Goal: Task Accomplishment & Management: Use online tool/utility

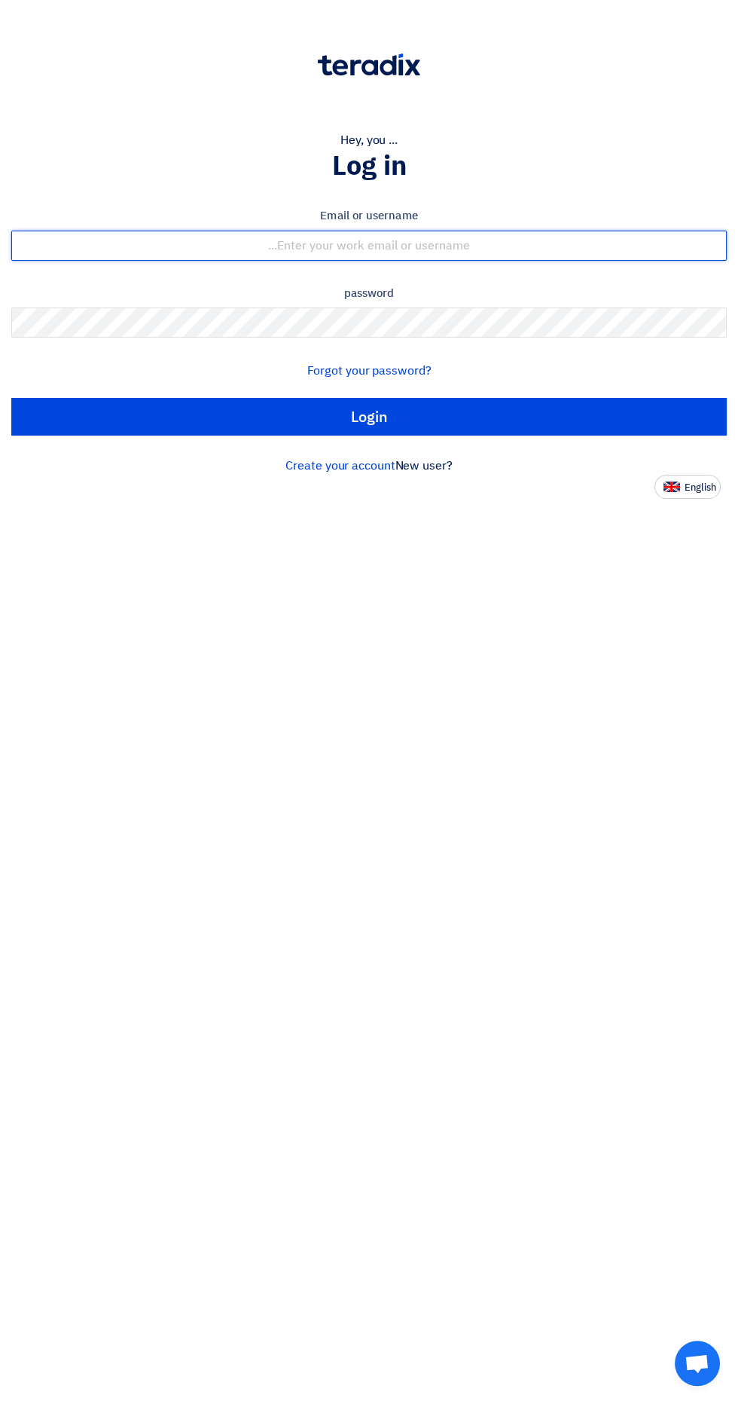
click at [246, 254] on input "text" at bounding box center [369, 246] width 716 height 30
type input "[EMAIL_ADDRESS][DOMAIN_NAME]"
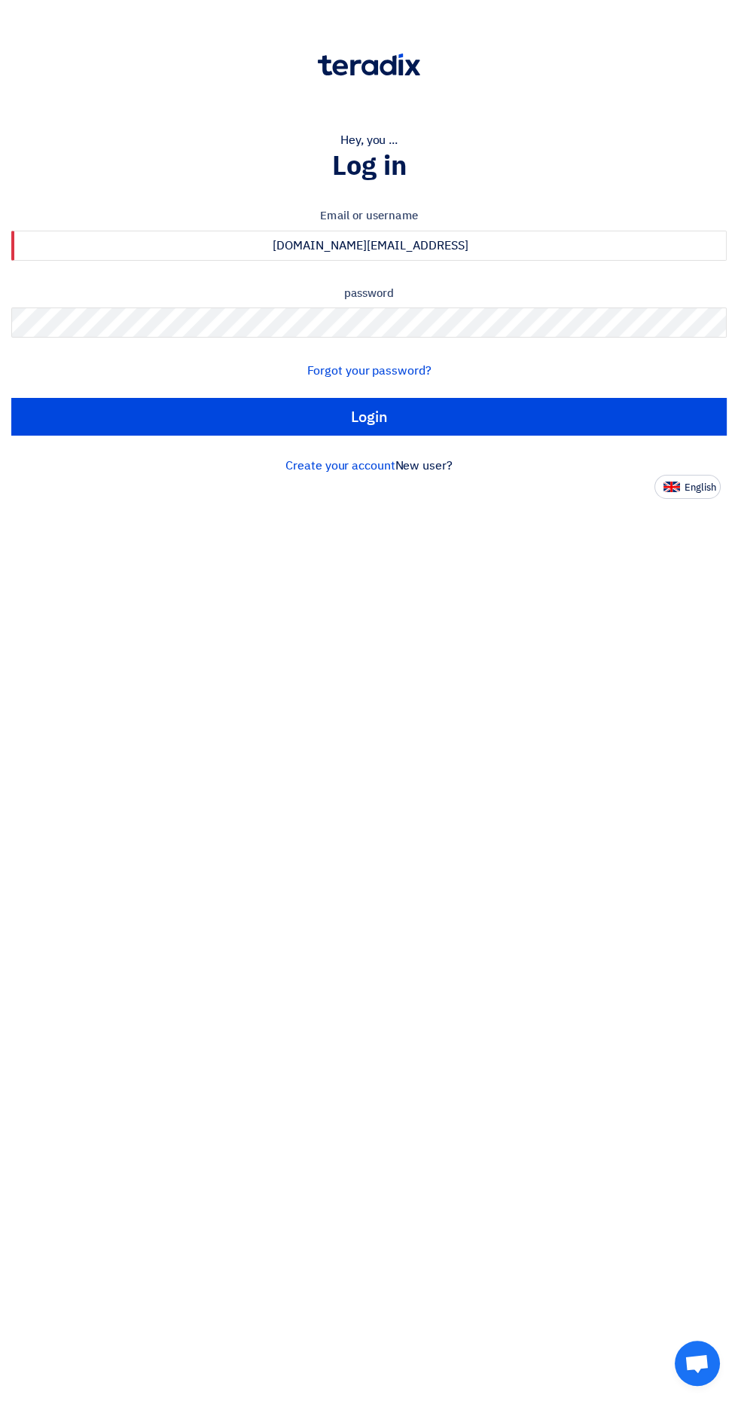
click at [11, 398] on input "Login" at bounding box center [369, 417] width 716 height 38
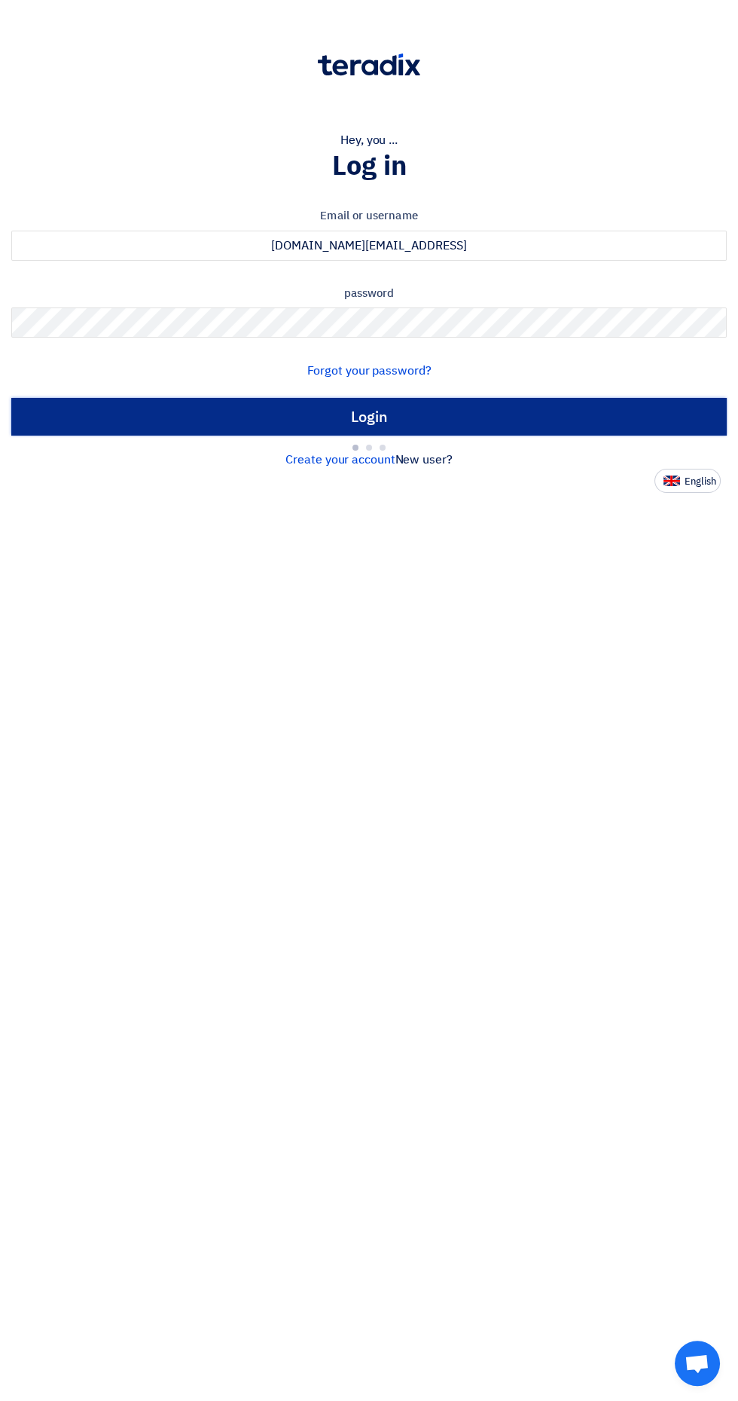
click at [123, 408] on input "Login" at bounding box center [369, 417] width 716 height 38
type input "Sign in"
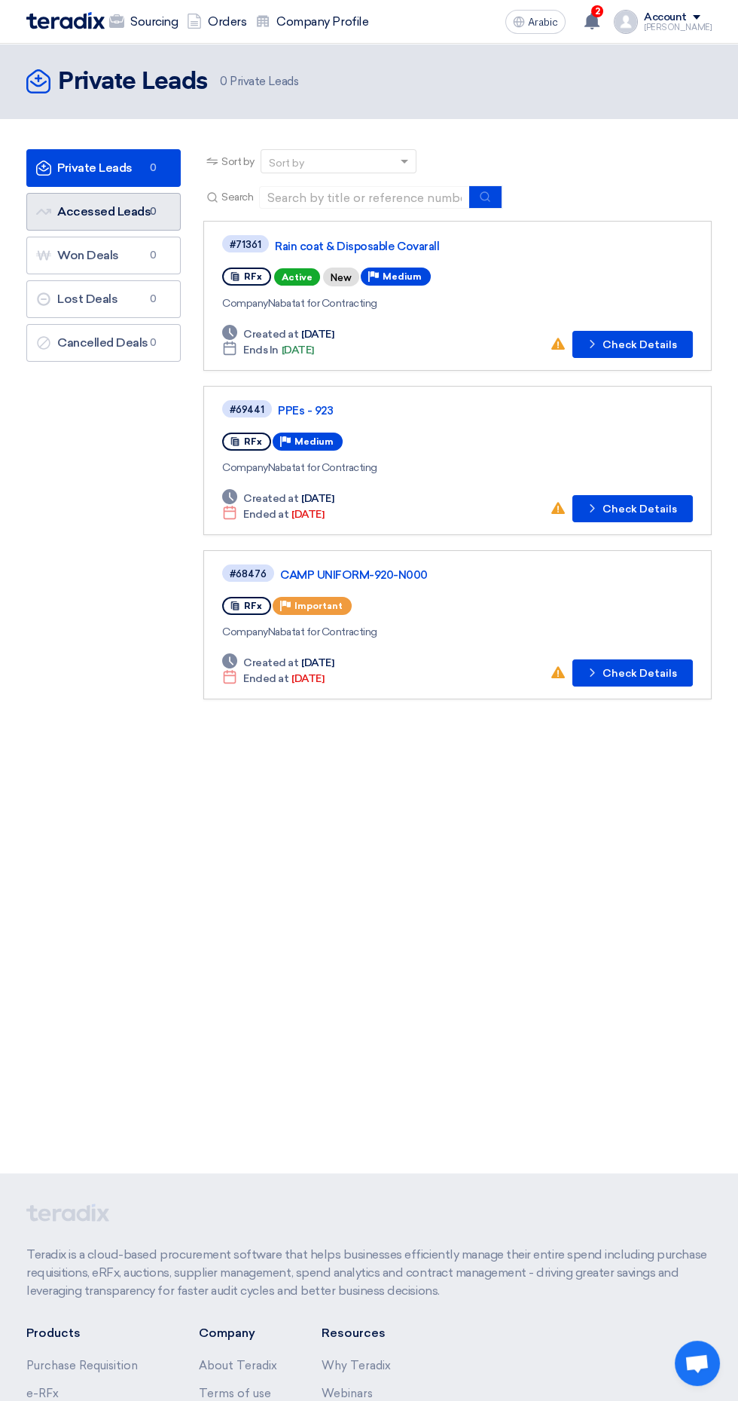
click at [106, 209] on font "Accessed Leads" at bounding box center [103, 211] width 93 height 14
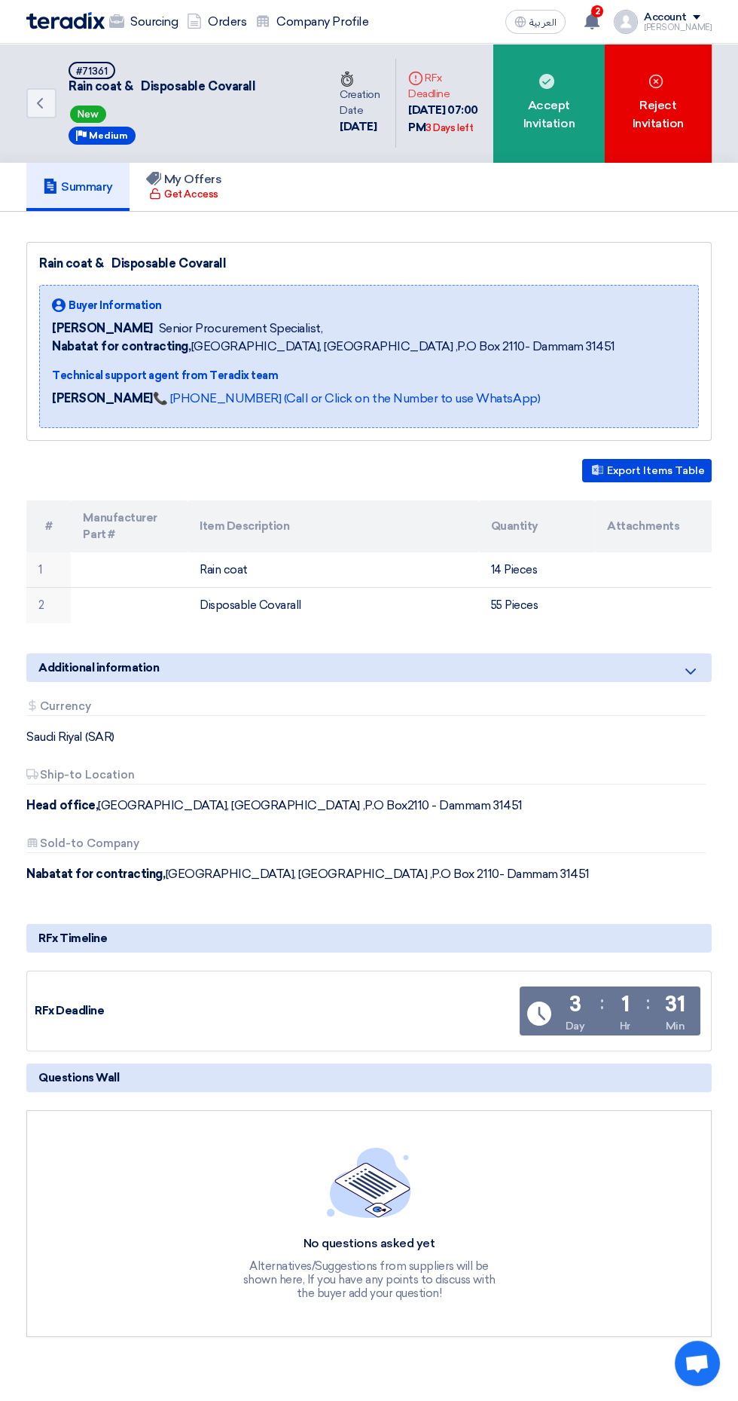
click at [105, 179] on h5 "Summary" at bounding box center [78, 186] width 70 height 15
click at [32, 102] on icon "Back" at bounding box center [40, 103] width 18 height 18
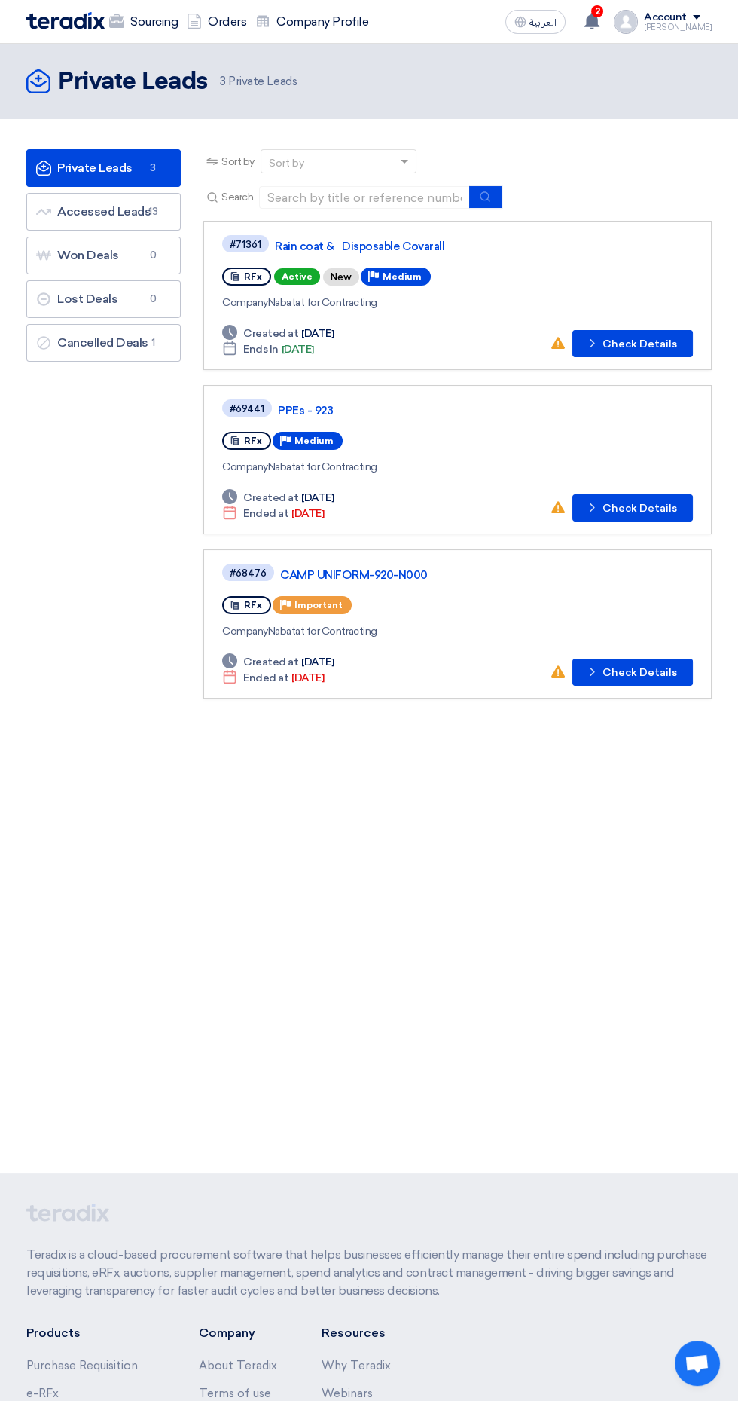
click at [253, 399] on span "#69441" at bounding box center [247, 407] width 50 height 17
click at [302, 404] on link "PPEs - 923" at bounding box center [466, 411] width 377 height 14
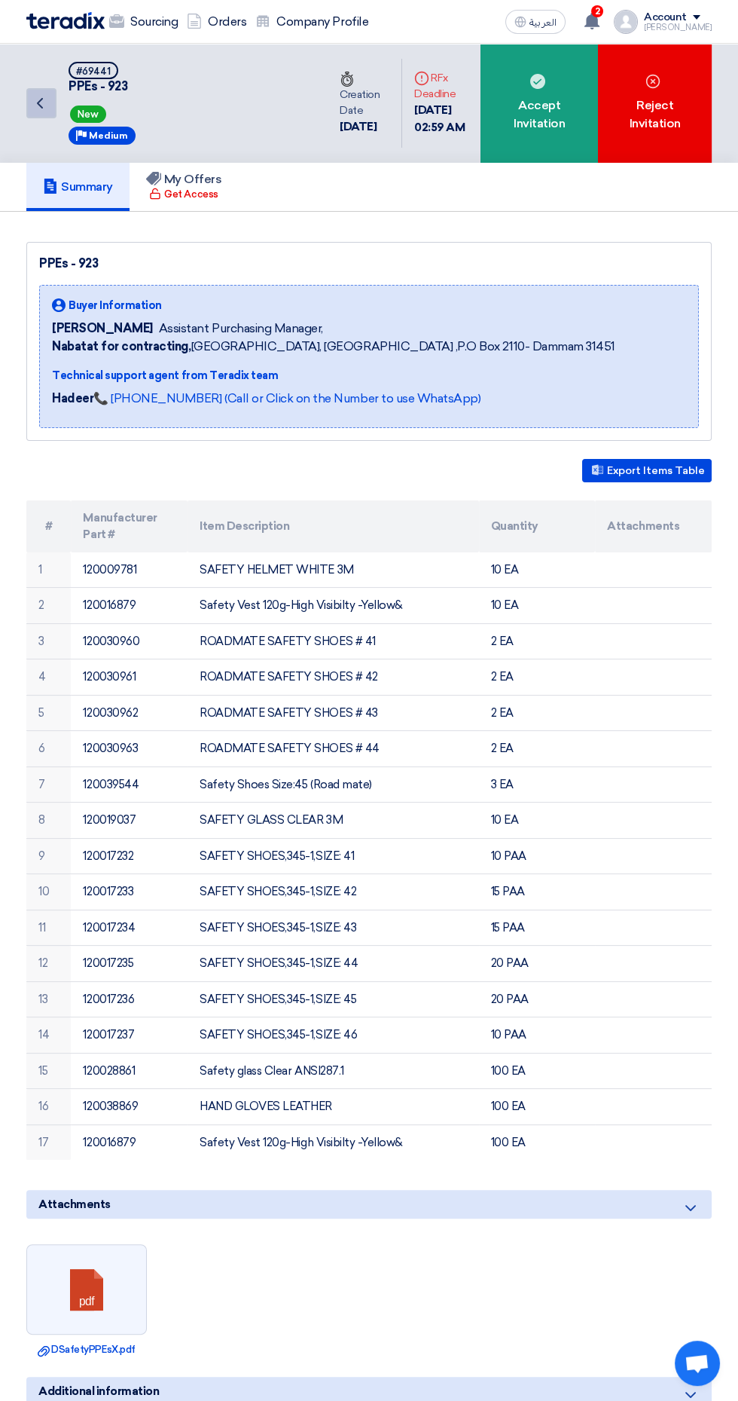
click at [39, 102] on icon "Back" at bounding box center [40, 103] width 18 height 18
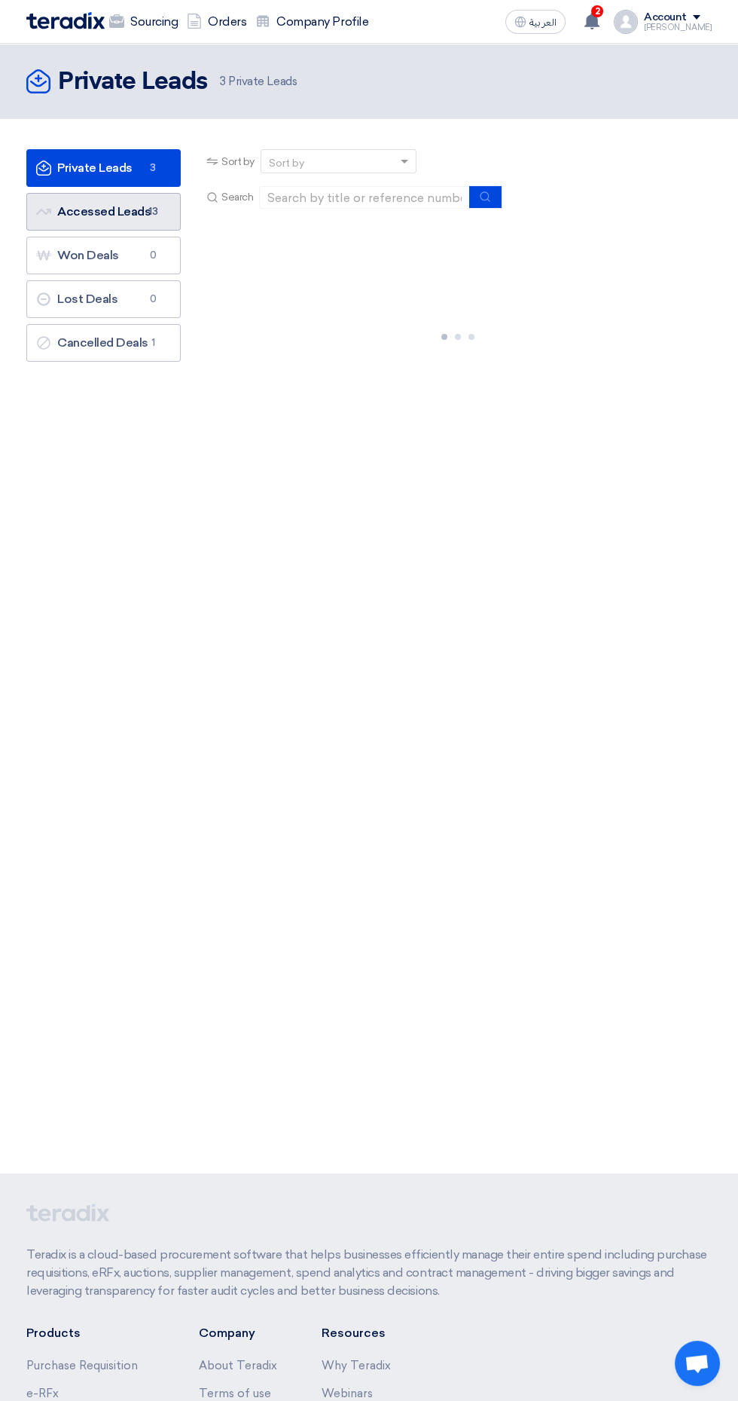
click at [77, 209] on link "Accessed Leads Accessed Leads 13" at bounding box center [103, 212] width 154 height 38
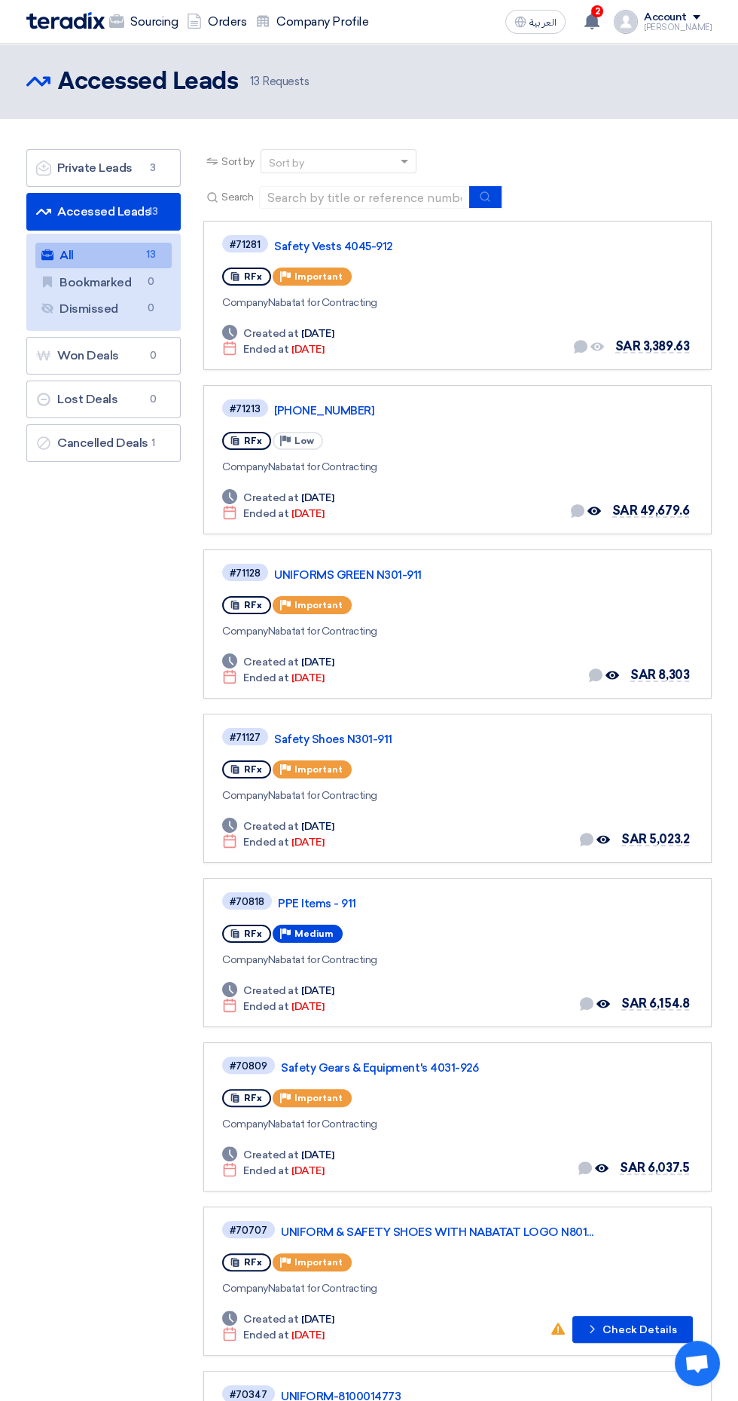
click at [339, 404] on link "[PHONE_NUMBER]" at bounding box center [462, 411] width 377 height 14
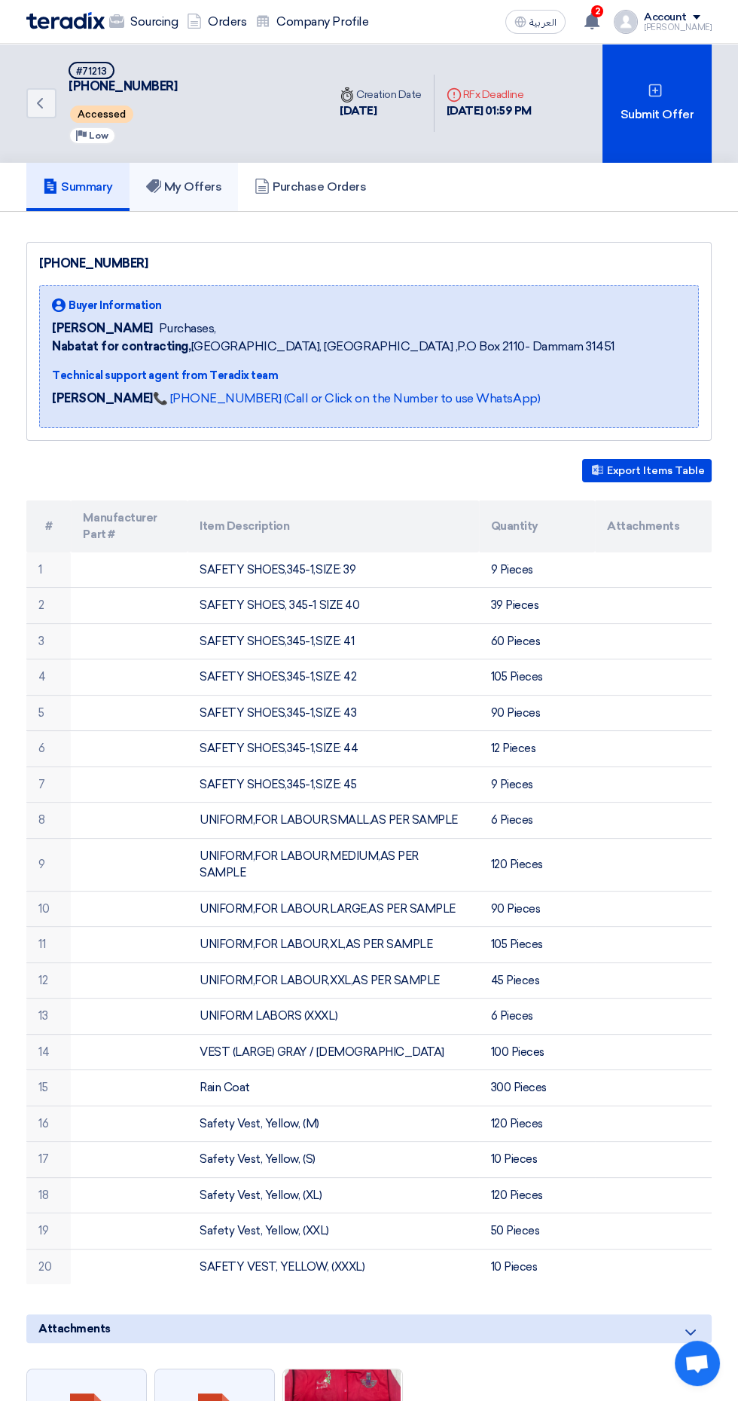
click at [184, 185] on h5 "My Offers" at bounding box center [184, 186] width 76 height 15
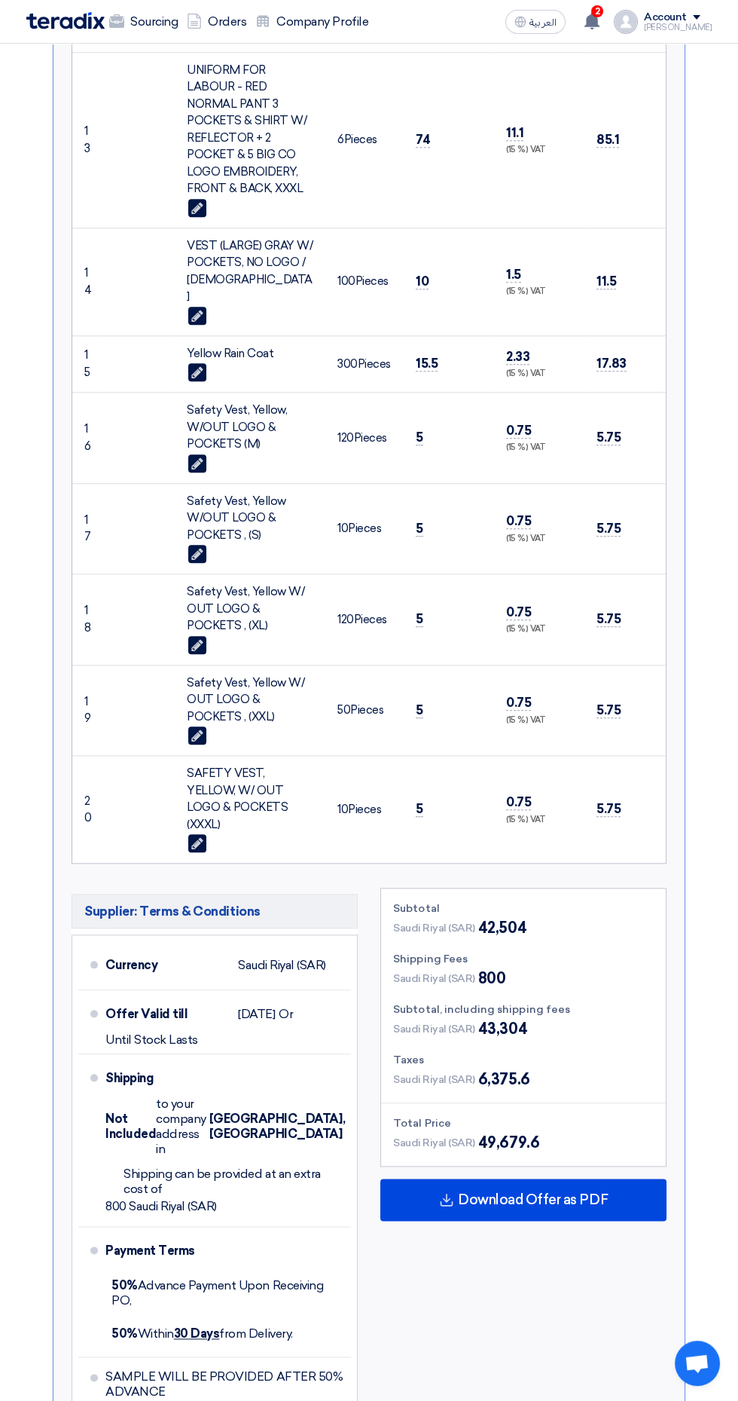
scroll to position [1941, 0]
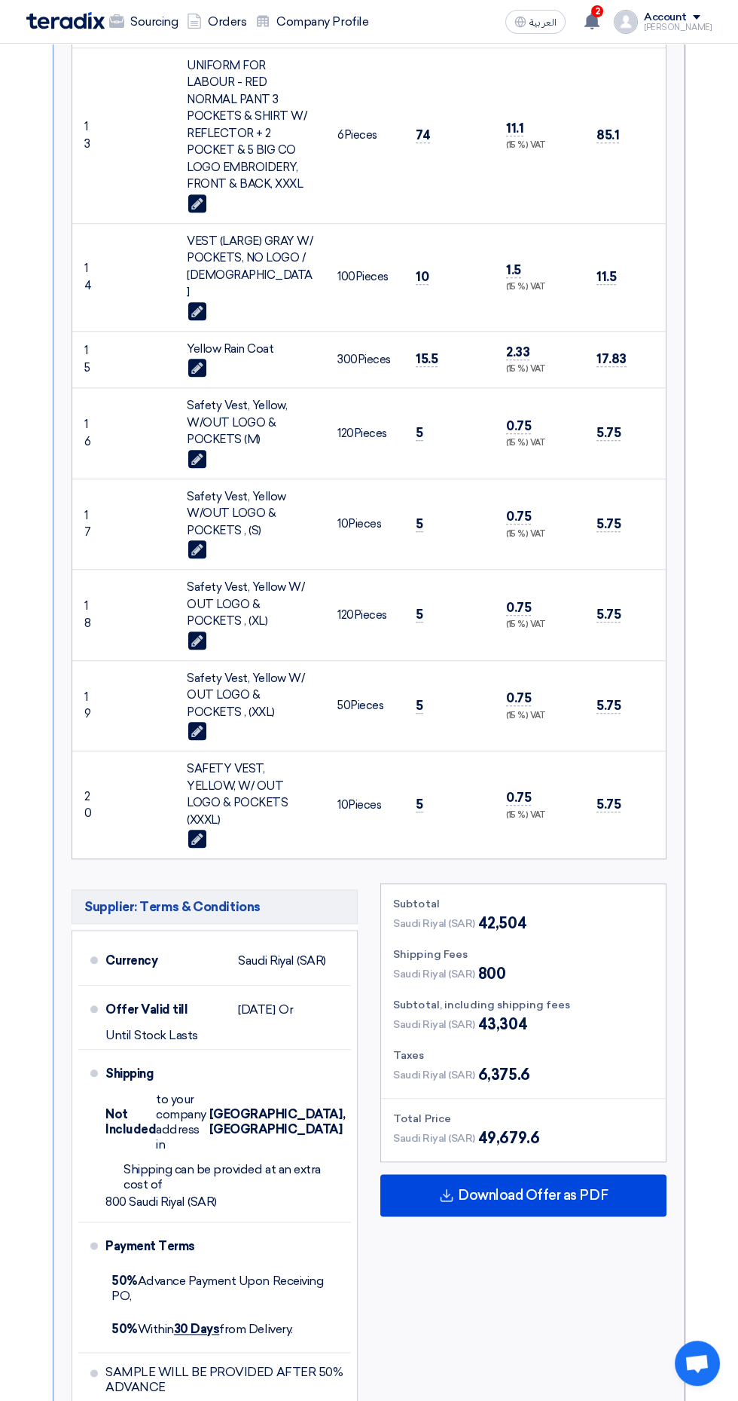
click at [448, 1189] on use at bounding box center [447, 1195] width 13 height 13
click at [280, 936] on li "Currency Saudi Riyal (SAR)" at bounding box center [214, 960] width 273 height 49
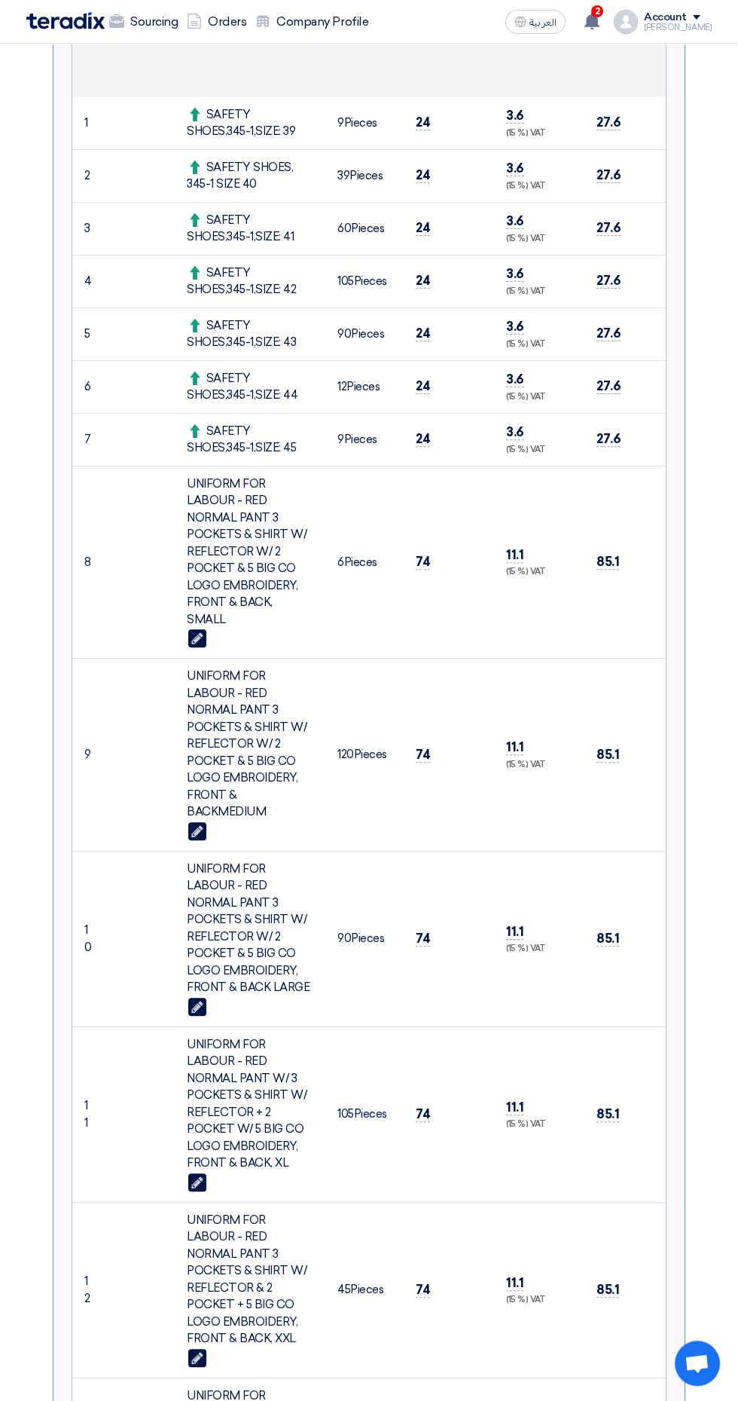
scroll to position [0, 0]
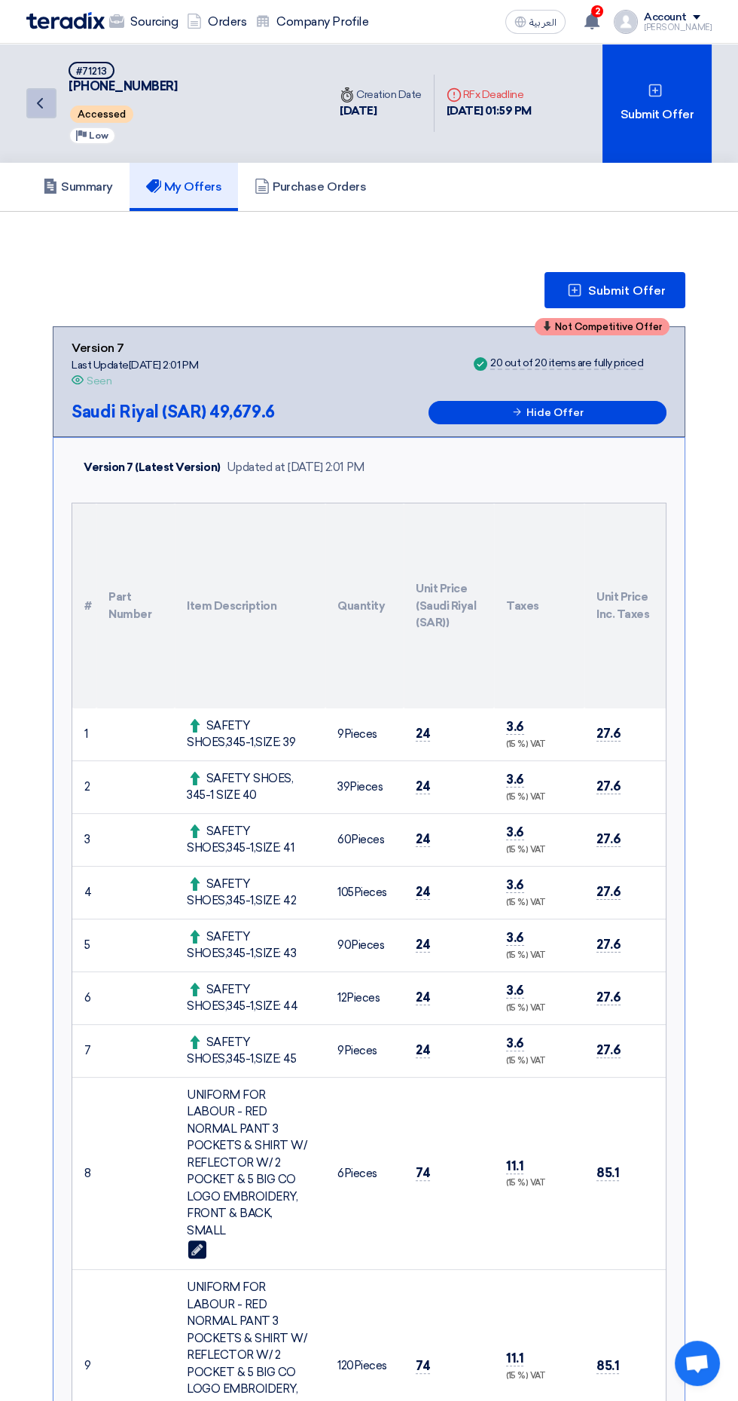
click at [32, 97] on icon "Back" at bounding box center [40, 103] width 18 height 18
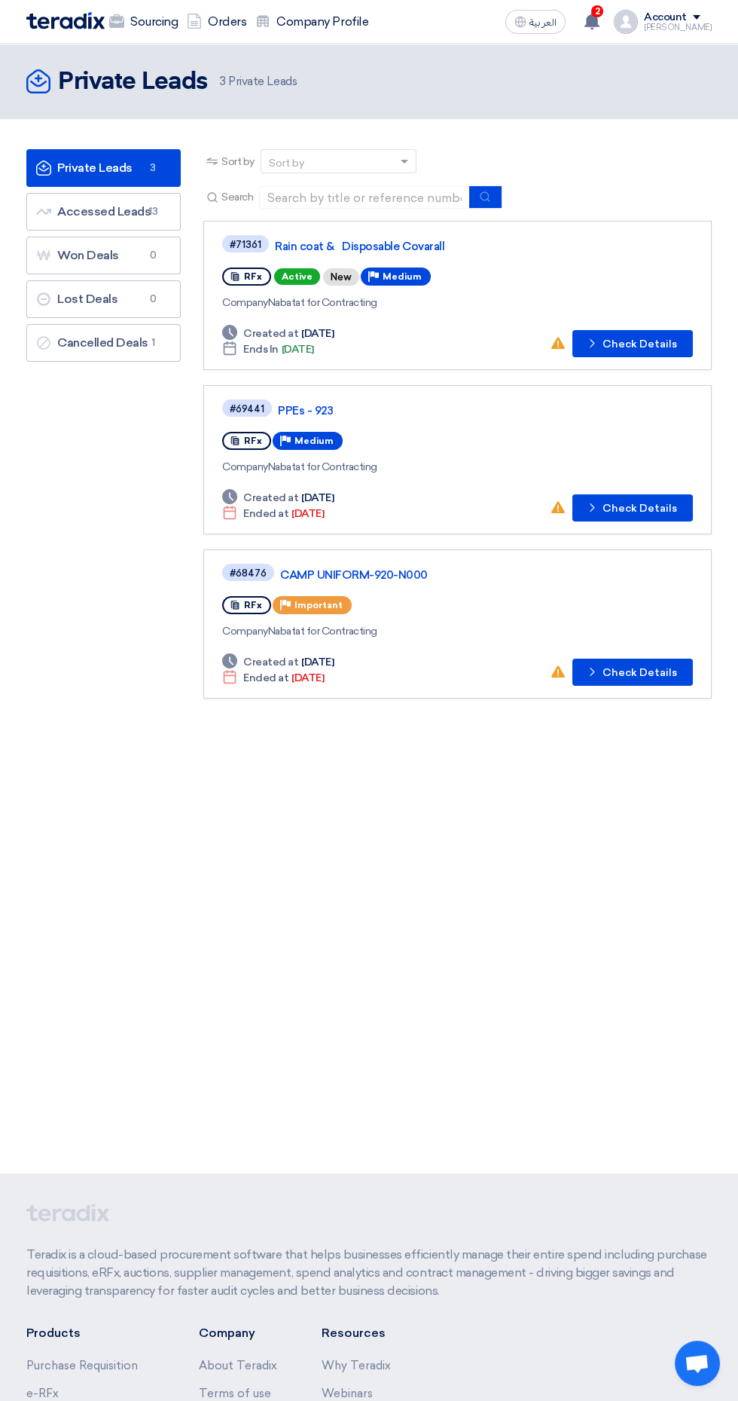
click at [319, 246] on link "Rain coat & Disposable Covarall" at bounding box center [463, 247] width 377 height 14
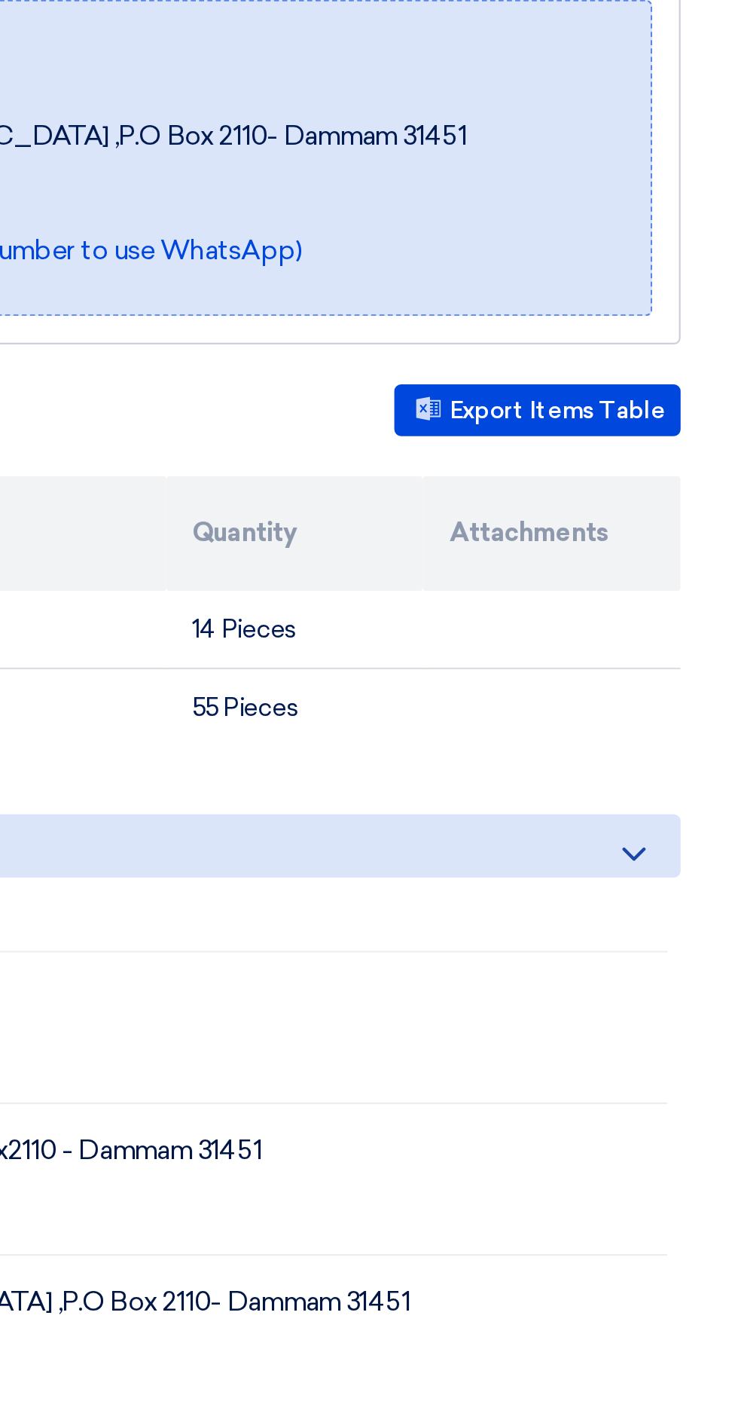
scroll to position [3, 0]
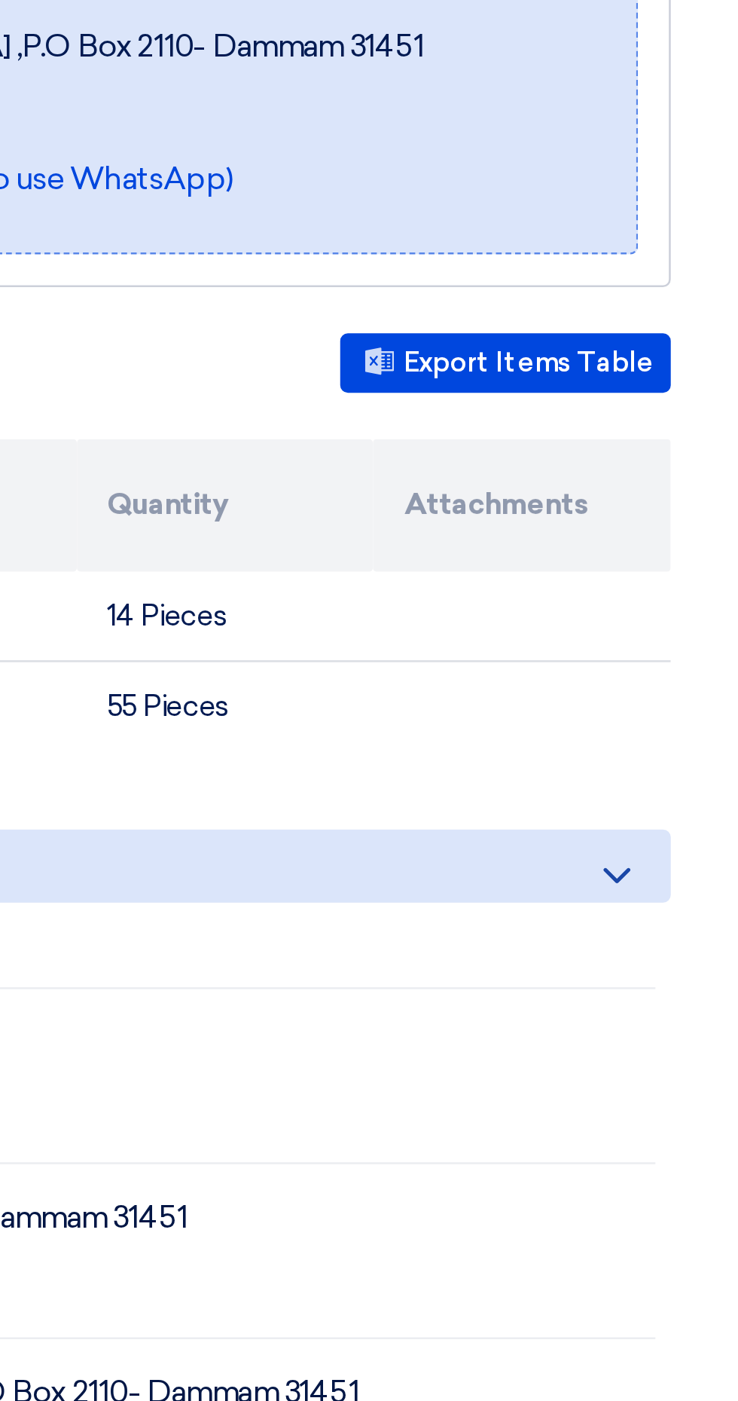
click at [684, 664] on icon at bounding box center [691, 668] width 18 height 18
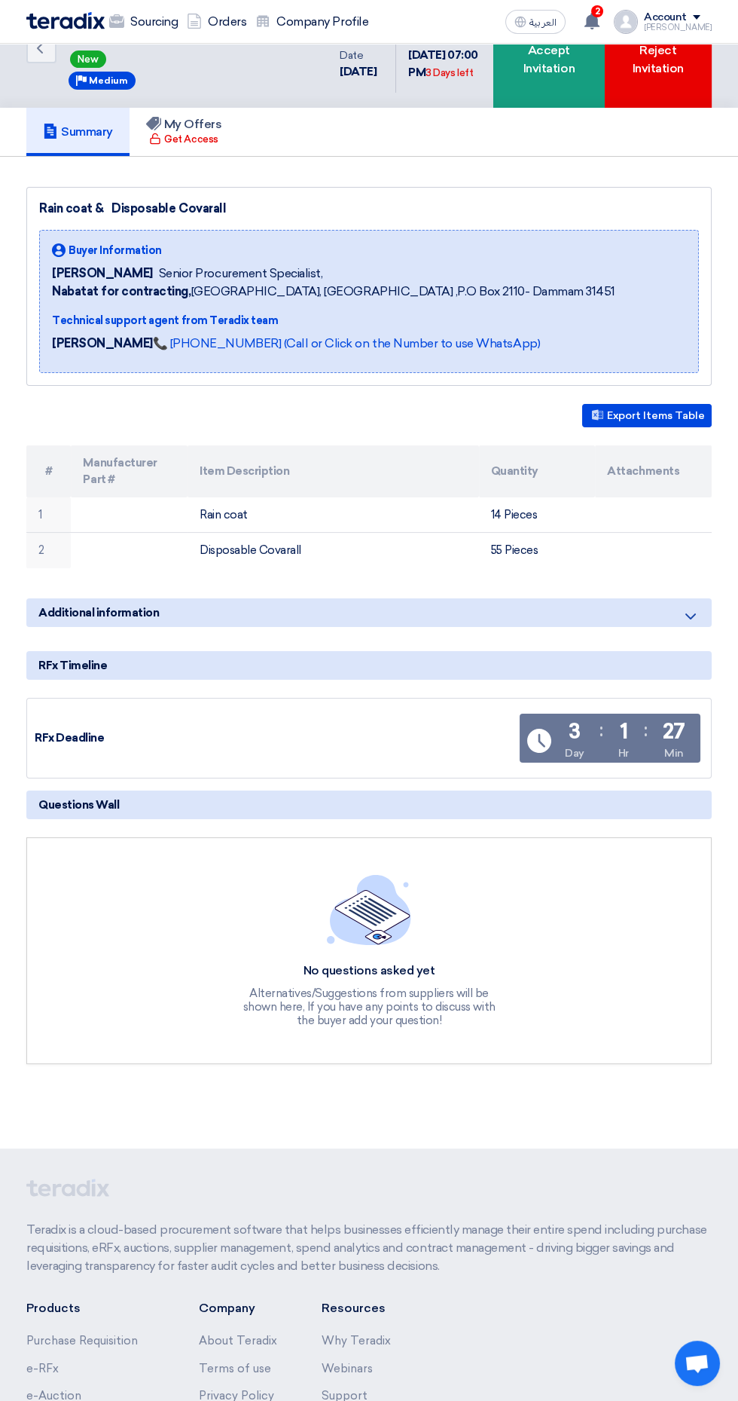
scroll to position [57, 0]
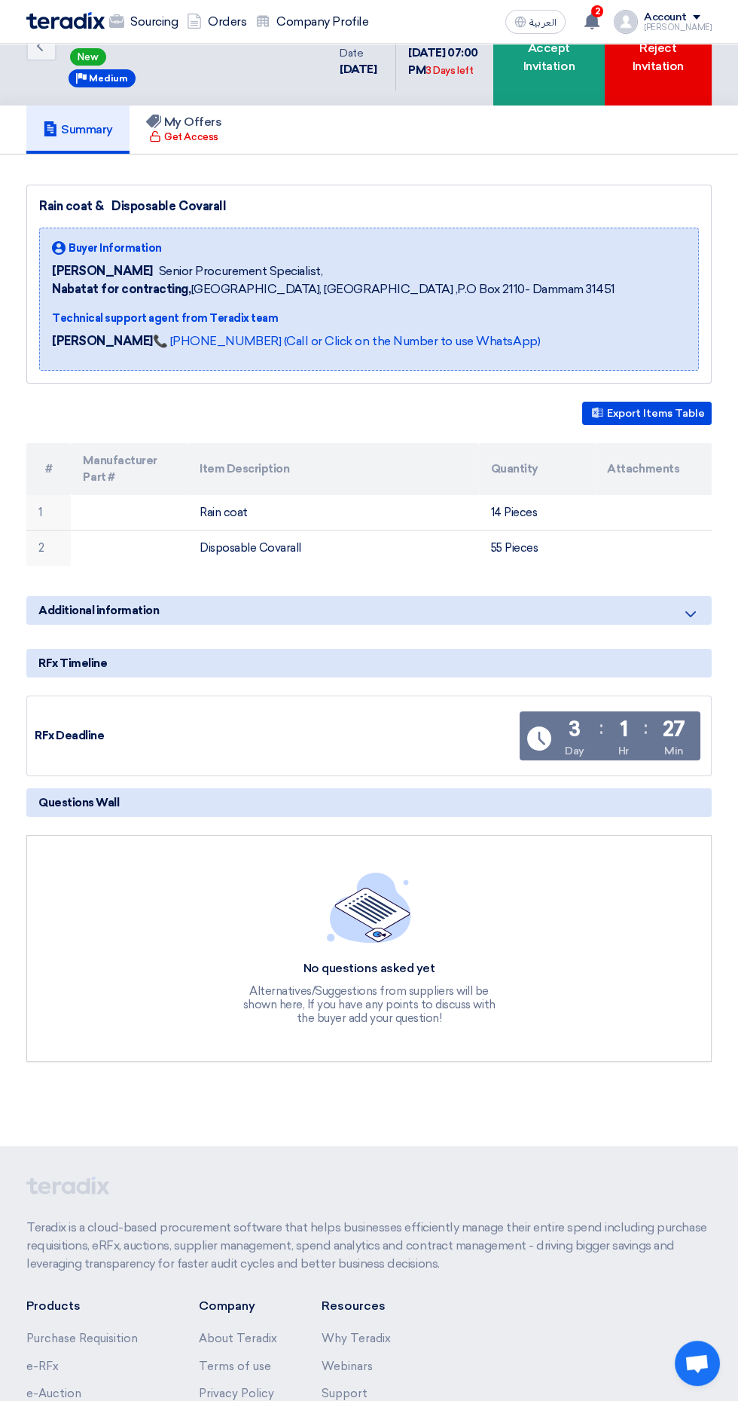
click at [420, 970] on div "No questions asked yet" at bounding box center [369, 969] width 256 height 16
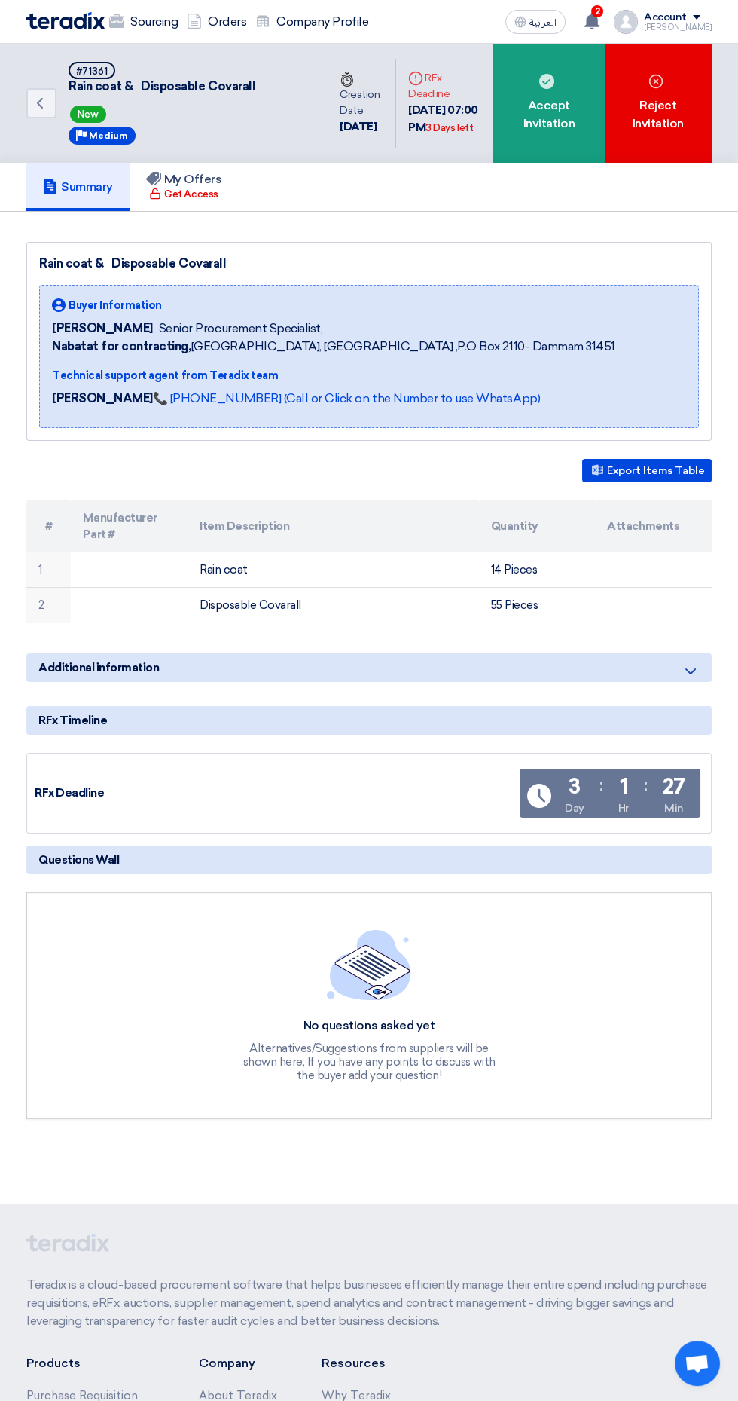
click at [556, 139] on div "Accept Invitation" at bounding box center [549, 103] width 112 height 119
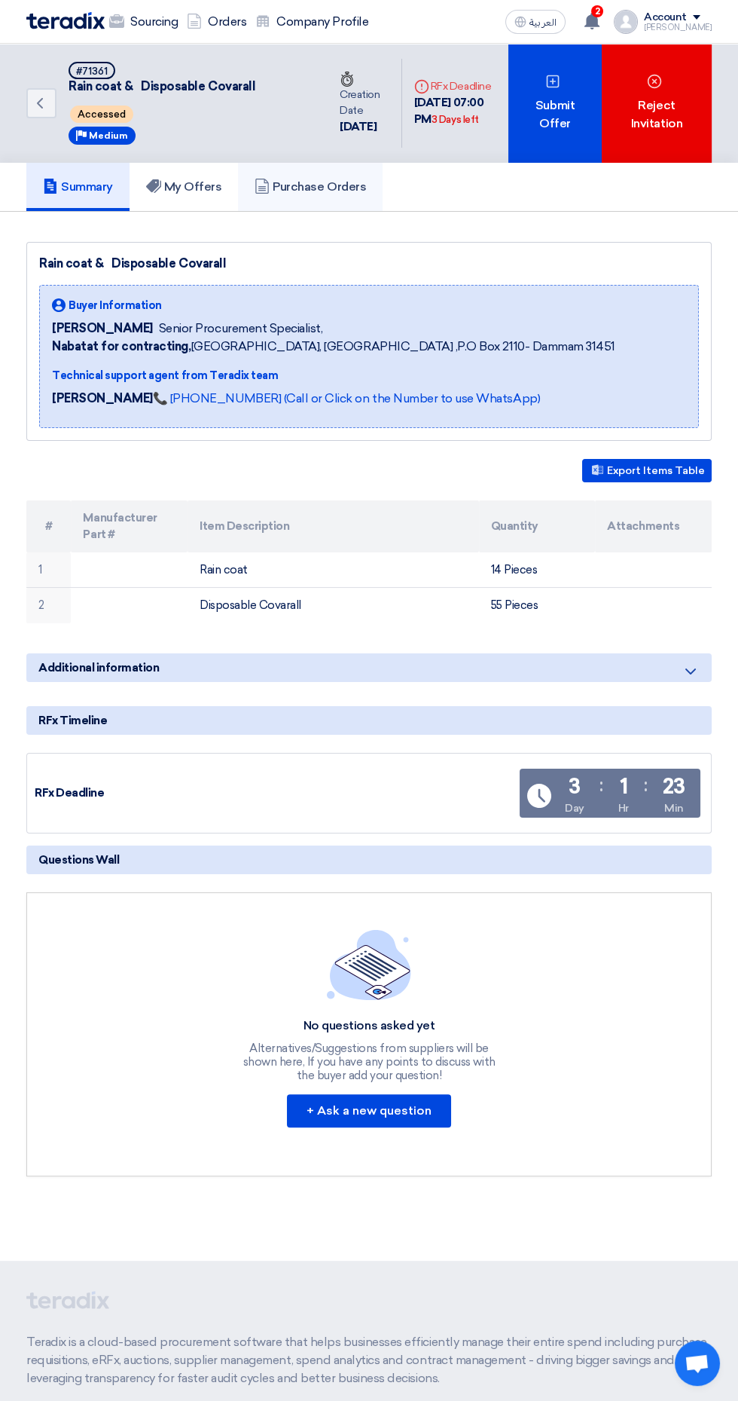
click at [304, 200] on link "Purchase Orders" at bounding box center [310, 187] width 145 height 48
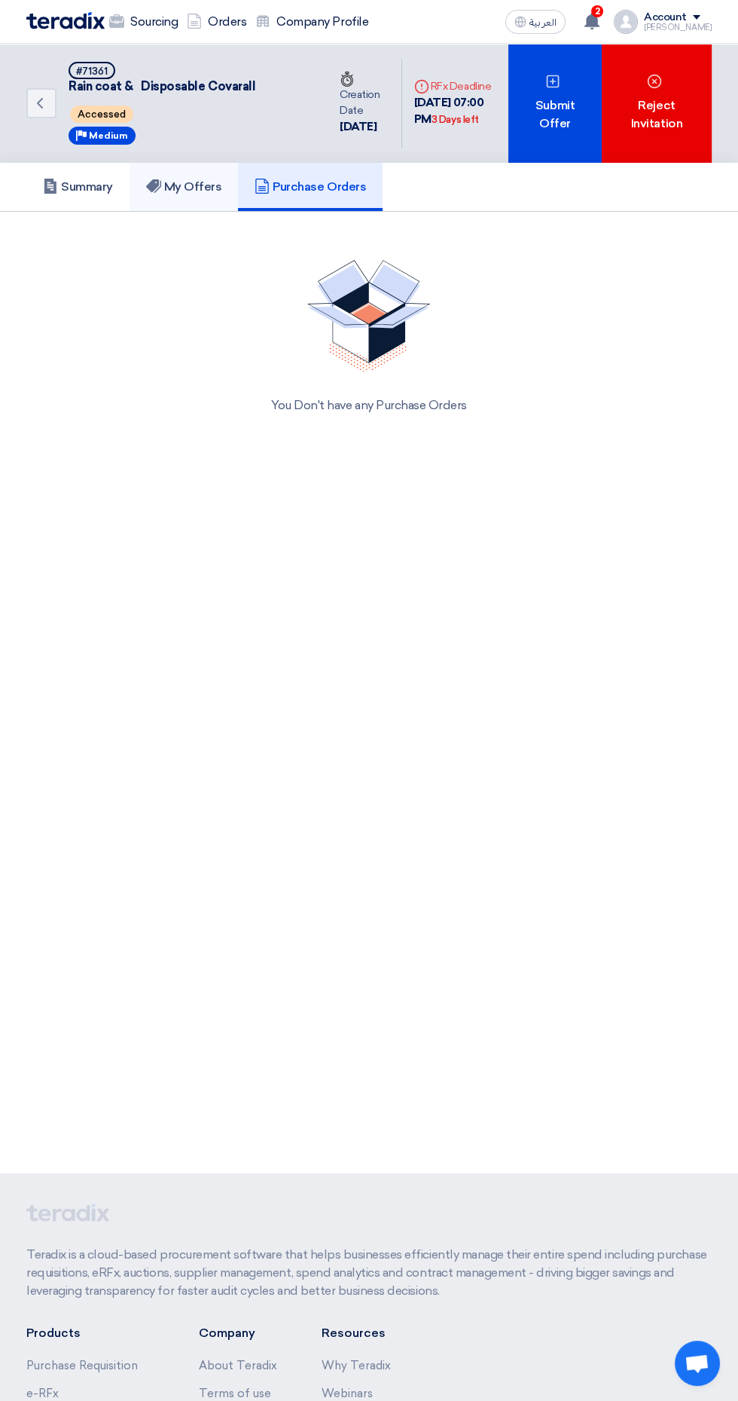
click at [202, 190] on h5 "My Offers" at bounding box center [184, 186] width 76 height 15
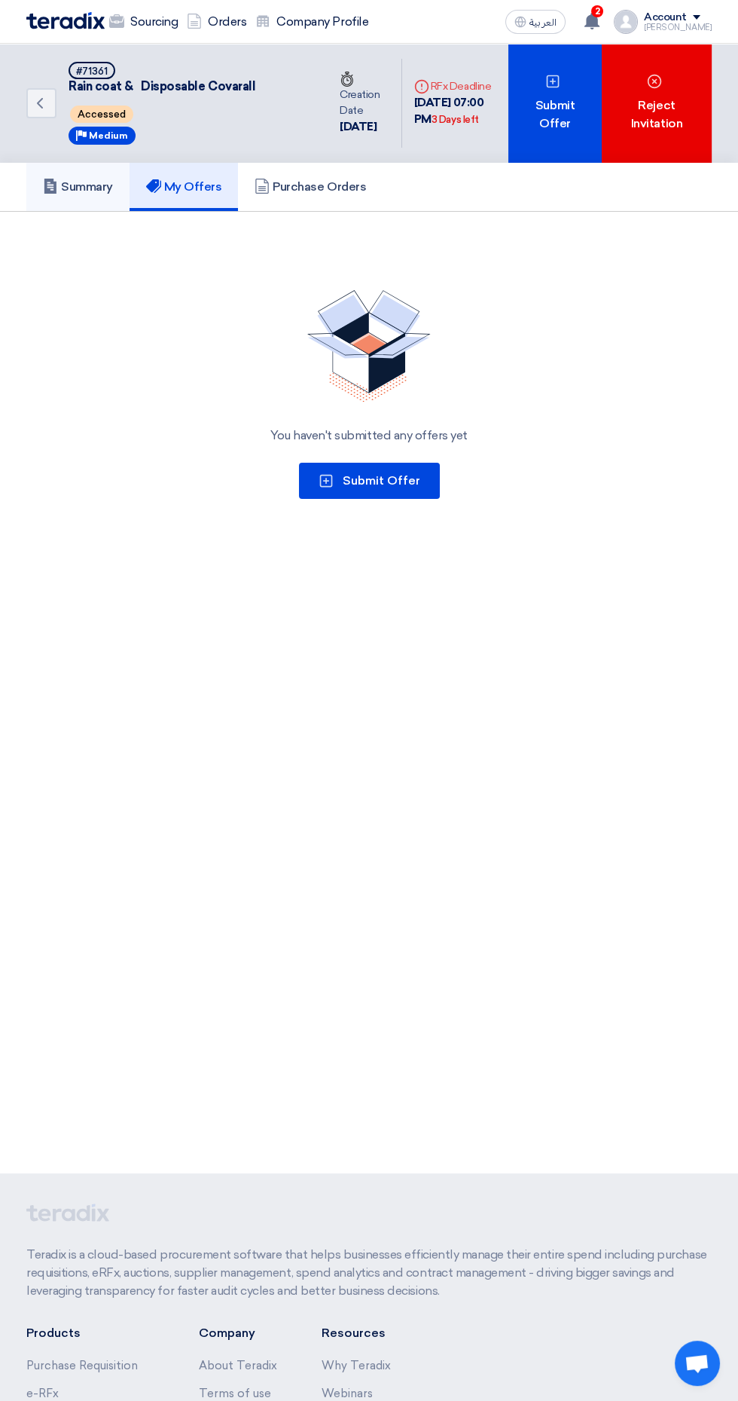
click at [117, 199] on link "Summary" at bounding box center [77, 187] width 103 height 48
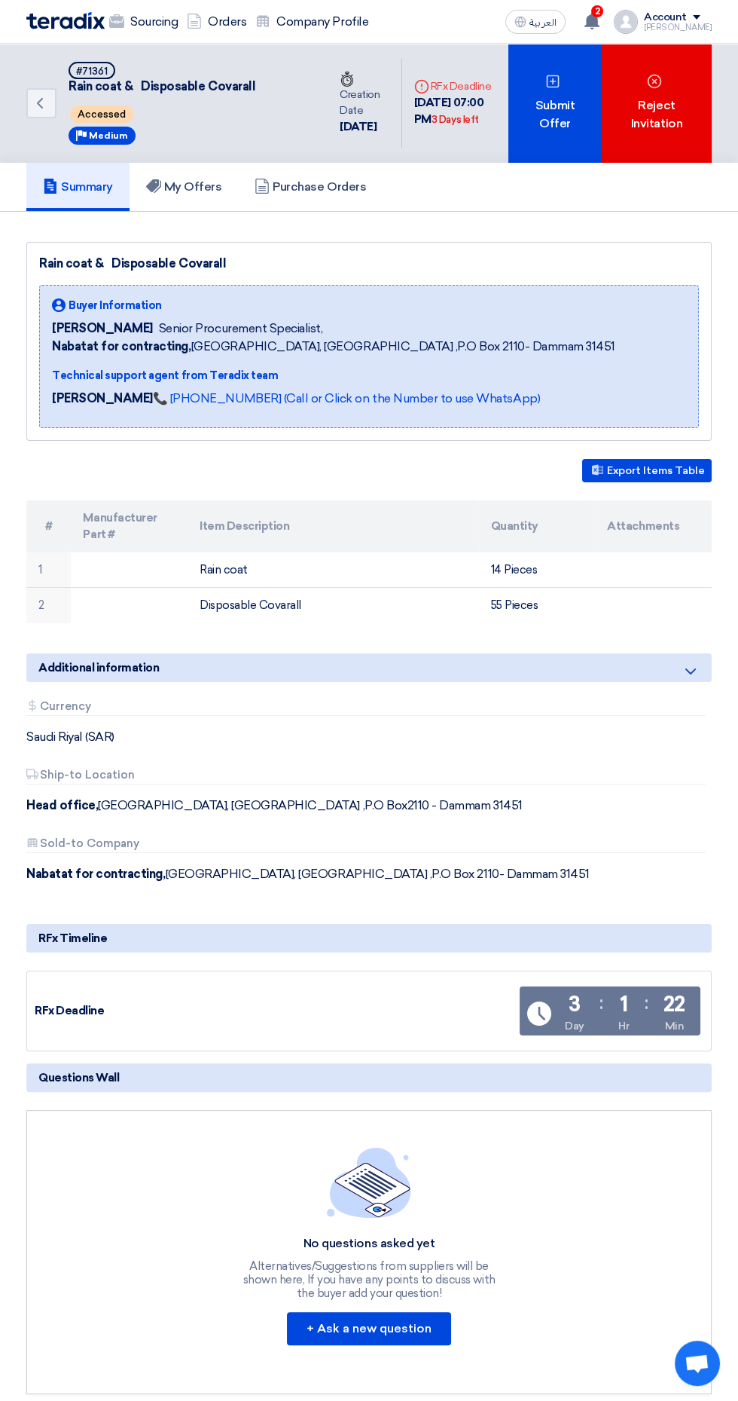
click at [384, 399] on link "📞 +201126222664 (Call or Click on the Number to use WhatsApp)" at bounding box center [346, 398] width 387 height 14
